Goal: Check status: Check status

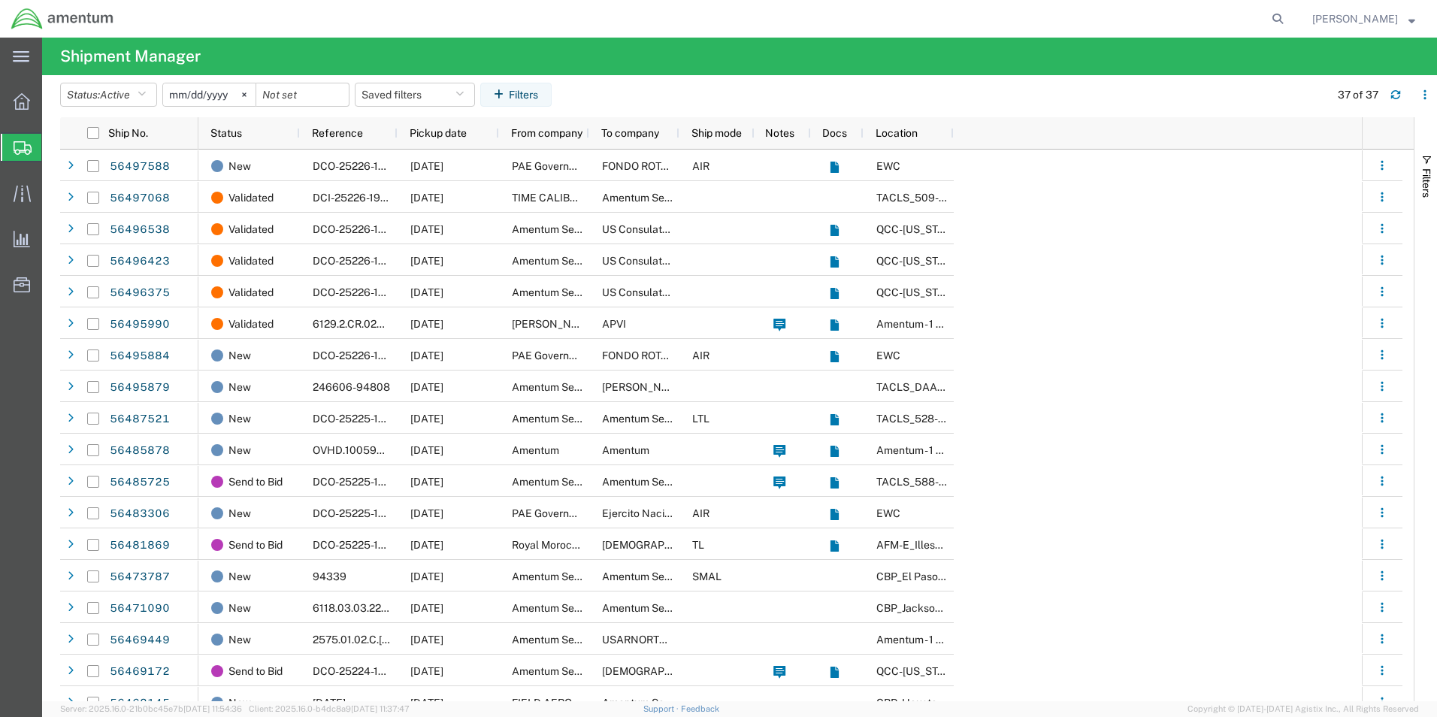
click at [1245, 21] on agx-global-search at bounding box center [1050, 19] width 481 height 38
click at [1267, 18] on icon at bounding box center [1277, 18] width 21 height 21
click at [949, 18] on input "search" at bounding box center [1038, 19] width 457 height 36
paste input "392028071380"
type input "392028071380"
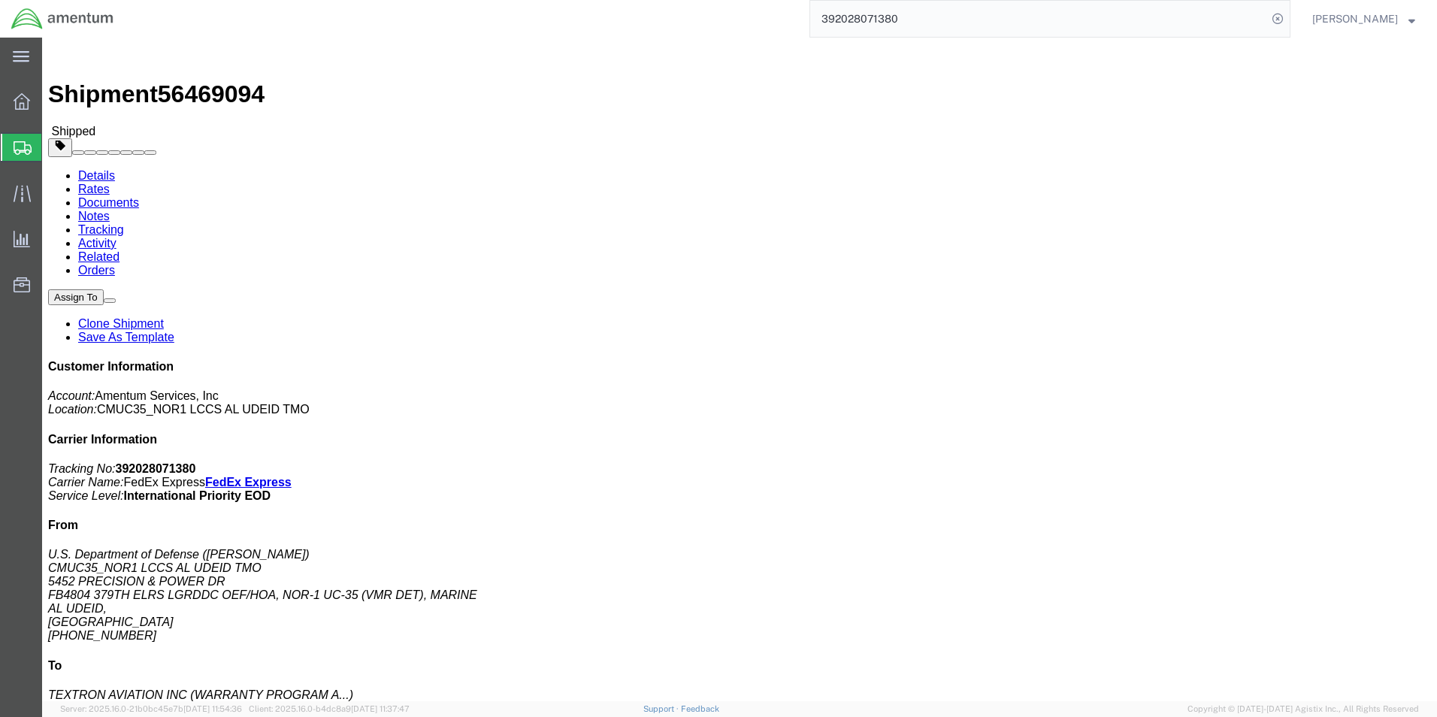
drag, startPoint x: 939, startPoint y: 210, endPoint x: 981, endPoint y: 226, distance: 44.7
click b "SNOR-25224-0346"
drag, startPoint x: 981, startPoint y: 226, endPoint x: 924, endPoint y: 341, distance: 129.1
click div "Leg 1 - Small Parcel"
drag, startPoint x: 937, startPoint y: 214, endPoint x: 1025, endPoint y: 214, distance: 87.2
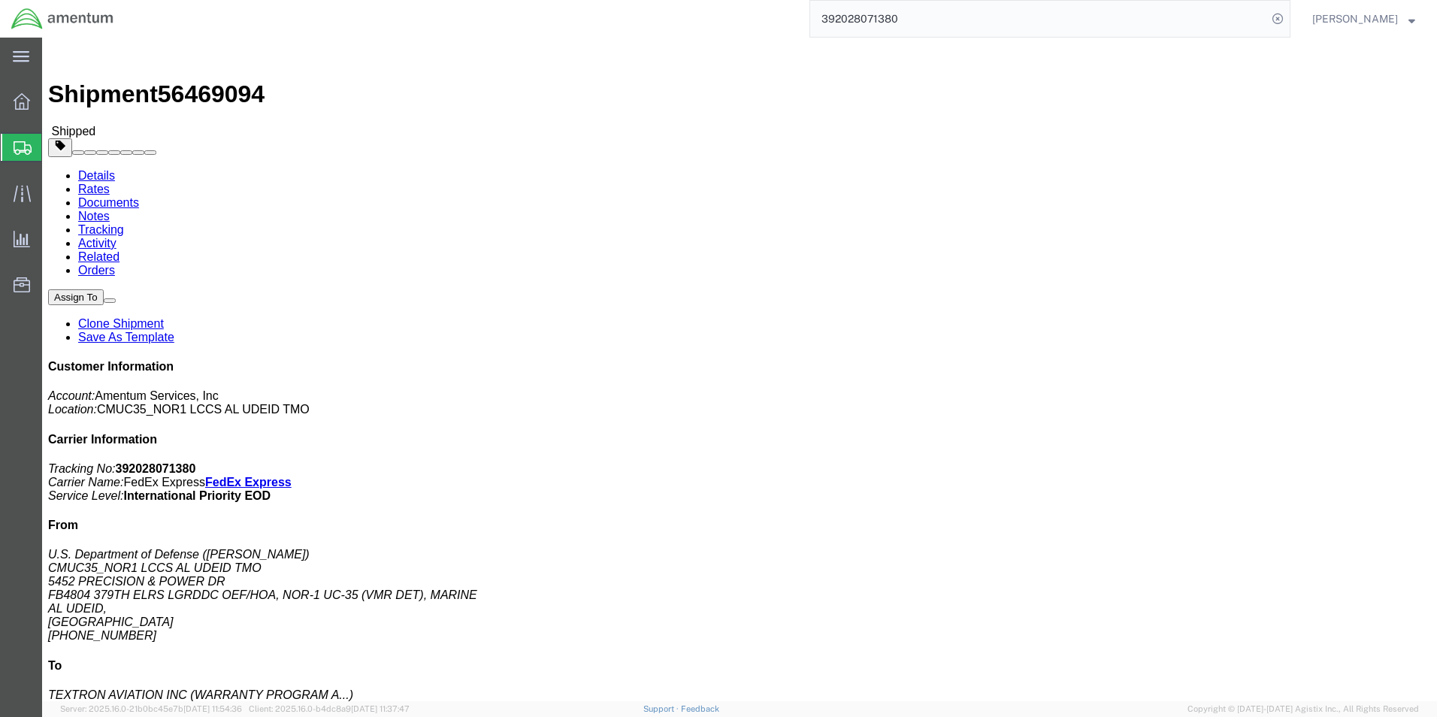
click p "Customer Ref: DCO-25224-166690 Booking Number: DCO-25224-166690 Department: CMU…"
drag, startPoint x: 1025, startPoint y: 214, endPoint x: 983, endPoint y: 208, distance: 41.8
drag, startPoint x: 983, startPoint y: 208, endPoint x: 946, endPoint y: 259, distance: 63.5
click div "Leg 1 - Small Parcel"
drag, startPoint x: 936, startPoint y: 217, endPoint x: 1017, endPoint y: 220, distance: 81.2
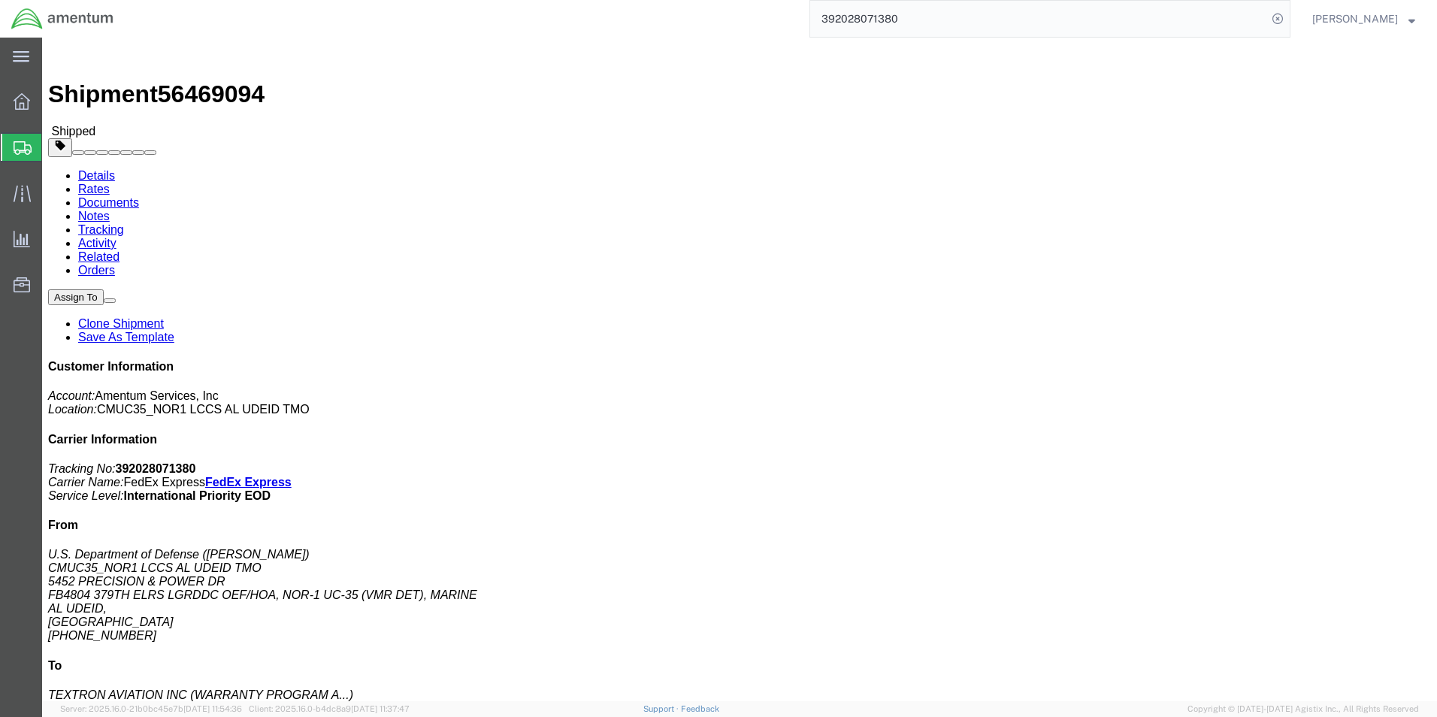
click p "Customer Ref: DCO-25224-166690 Booking Number: DCO-25224-166690 Department: CMU…"
copy b "SNOR-25224-0346"
